Goal: Information Seeking & Learning: Learn about a topic

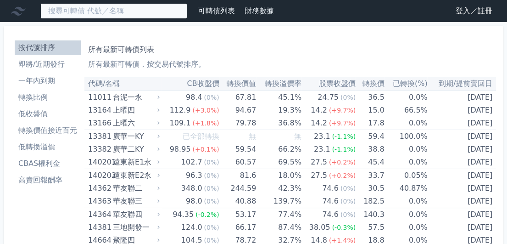
click at [120, 15] on input at bounding box center [113, 11] width 147 height 16
click at [179, 8] on input at bounding box center [113, 11] width 147 height 16
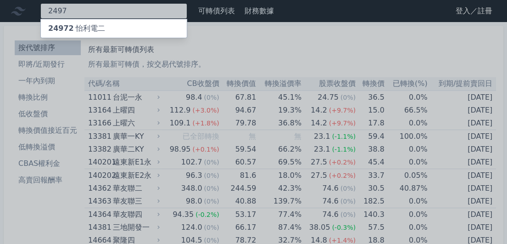
type input "2497"
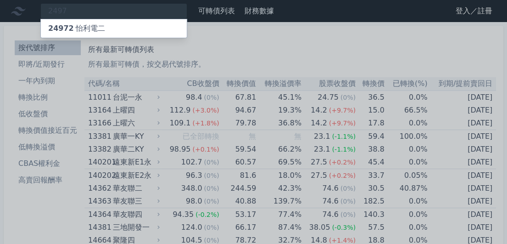
click at [99, 23] on div "24972 怡利電二" at bounding box center [76, 28] width 57 height 11
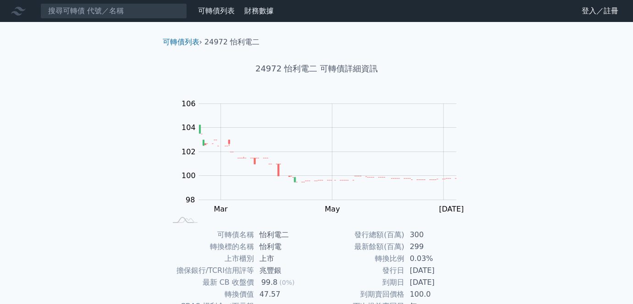
click at [506, 11] on link "登入／註冊" at bounding box center [600, 11] width 51 height 15
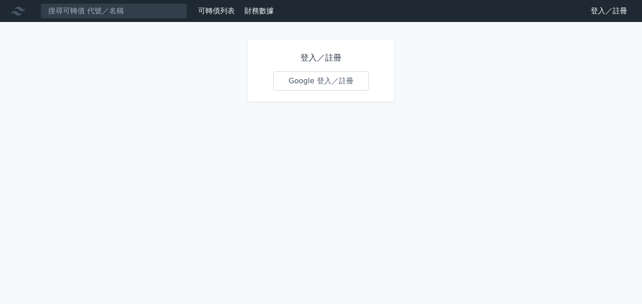
click at [305, 85] on link "Google 登入／註冊" at bounding box center [320, 81] width 95 height 19
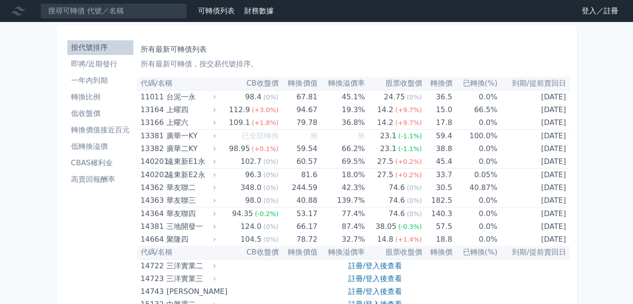
click at [587, 6] on link "登入／註冊" at bounding box center [600, 11] width 51 height 15
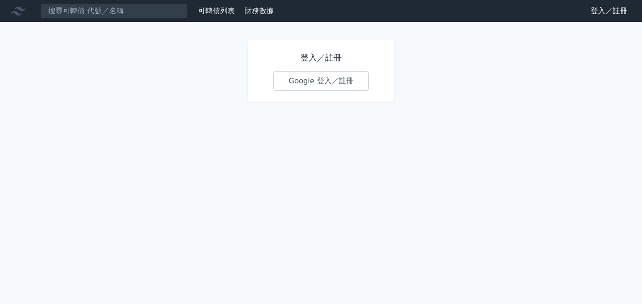
click at [306, 84] on link "Google 登入／註冊" at bounding box center [320, 81] width 95 height 19
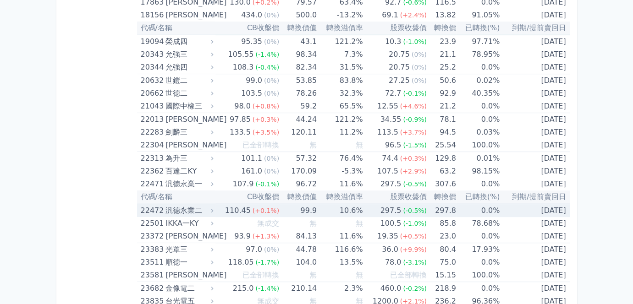
scroll to position [620, 0]
